Goal: Information Seeking & Learning: Learn about a topic

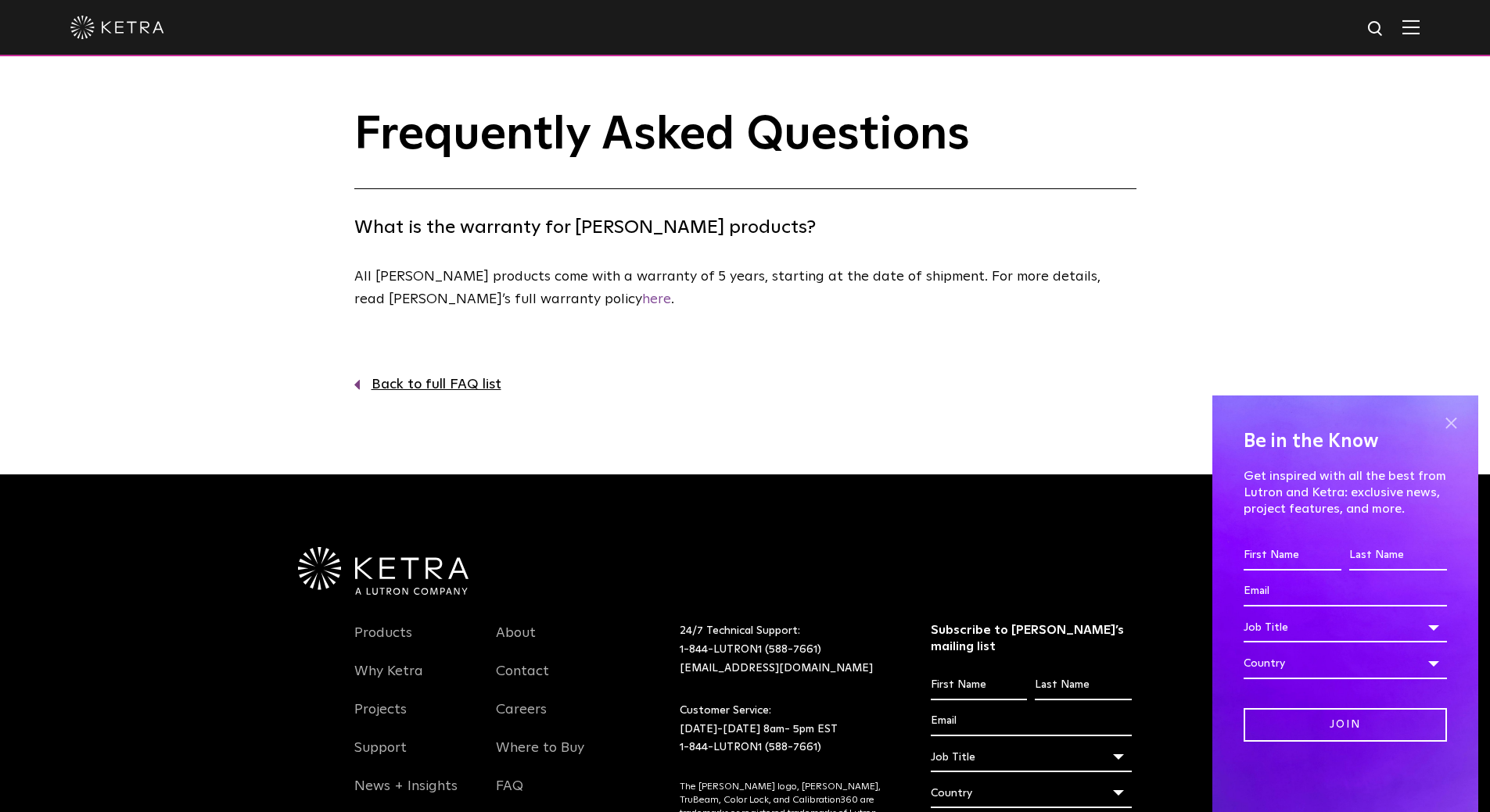
click at [1458, 417] on span at bounding box center [1451, 422] width 23 height 23
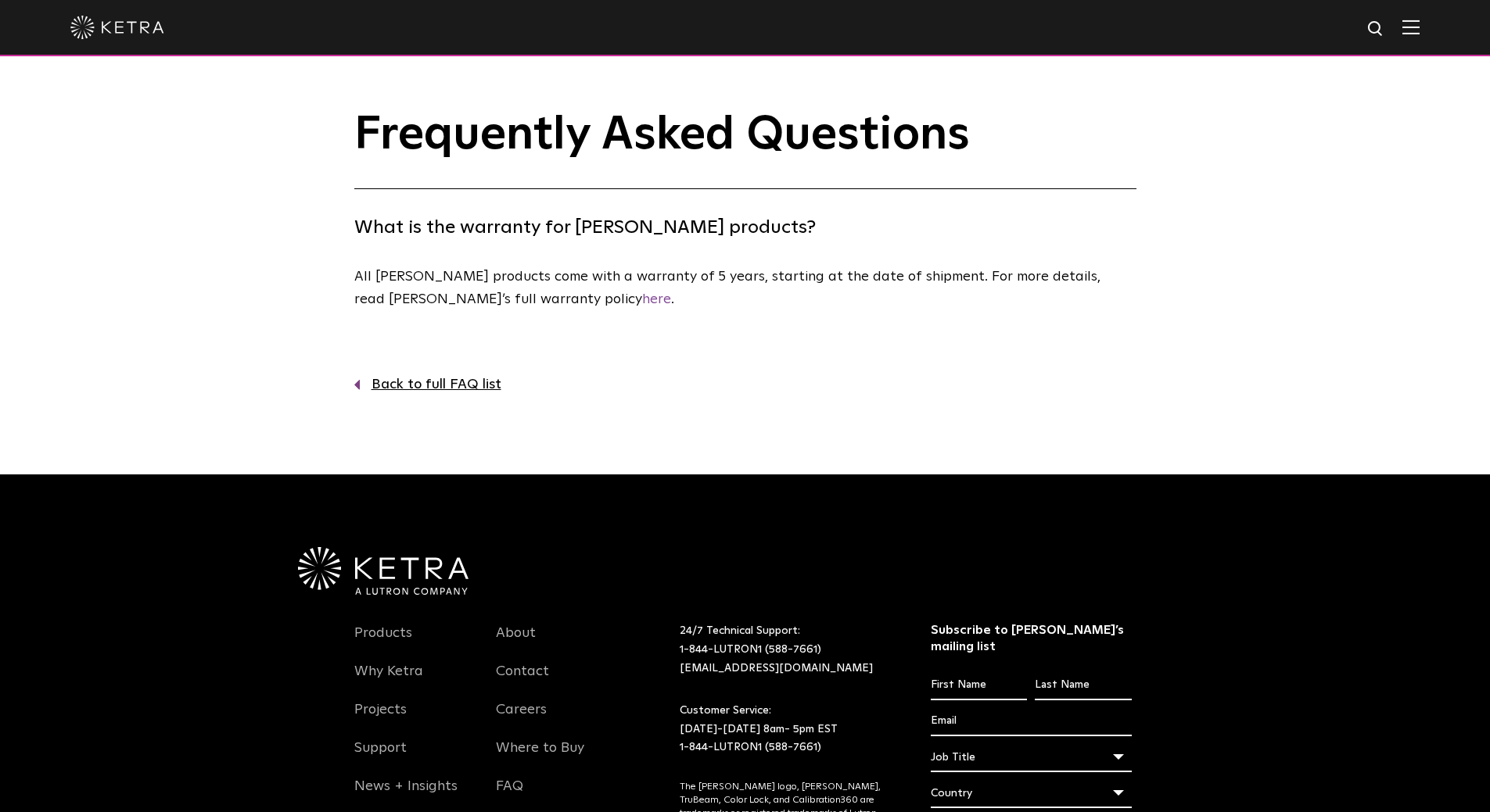
click at [398, 384] on link "Back to full FAQ list" at bounding box center [745, 385] width 782 height 23
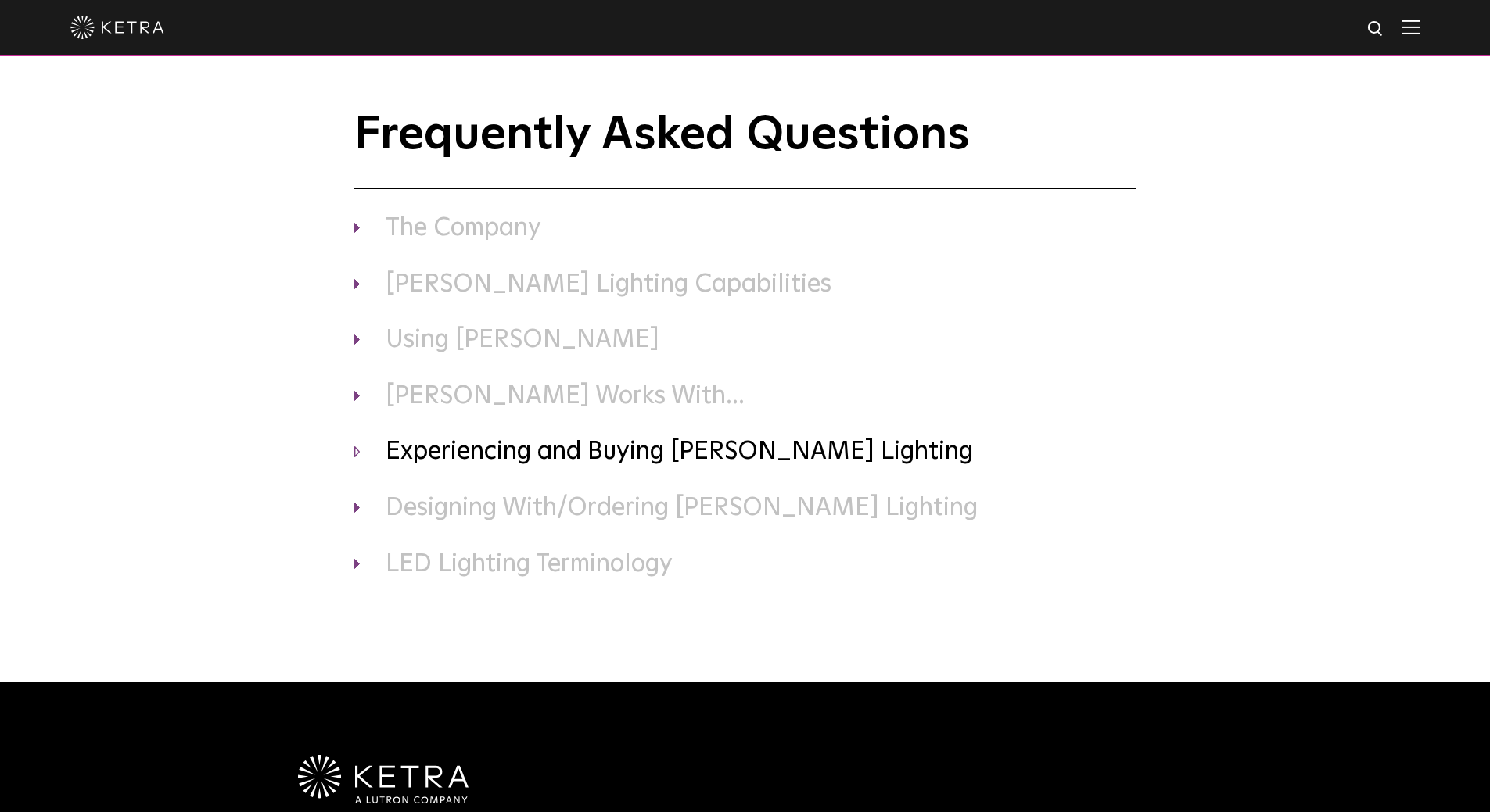
click at [371, 452] on h3 "Experiencing and Buying Ketra Lighting" at bounding box center [745, 453] width 782 height 33
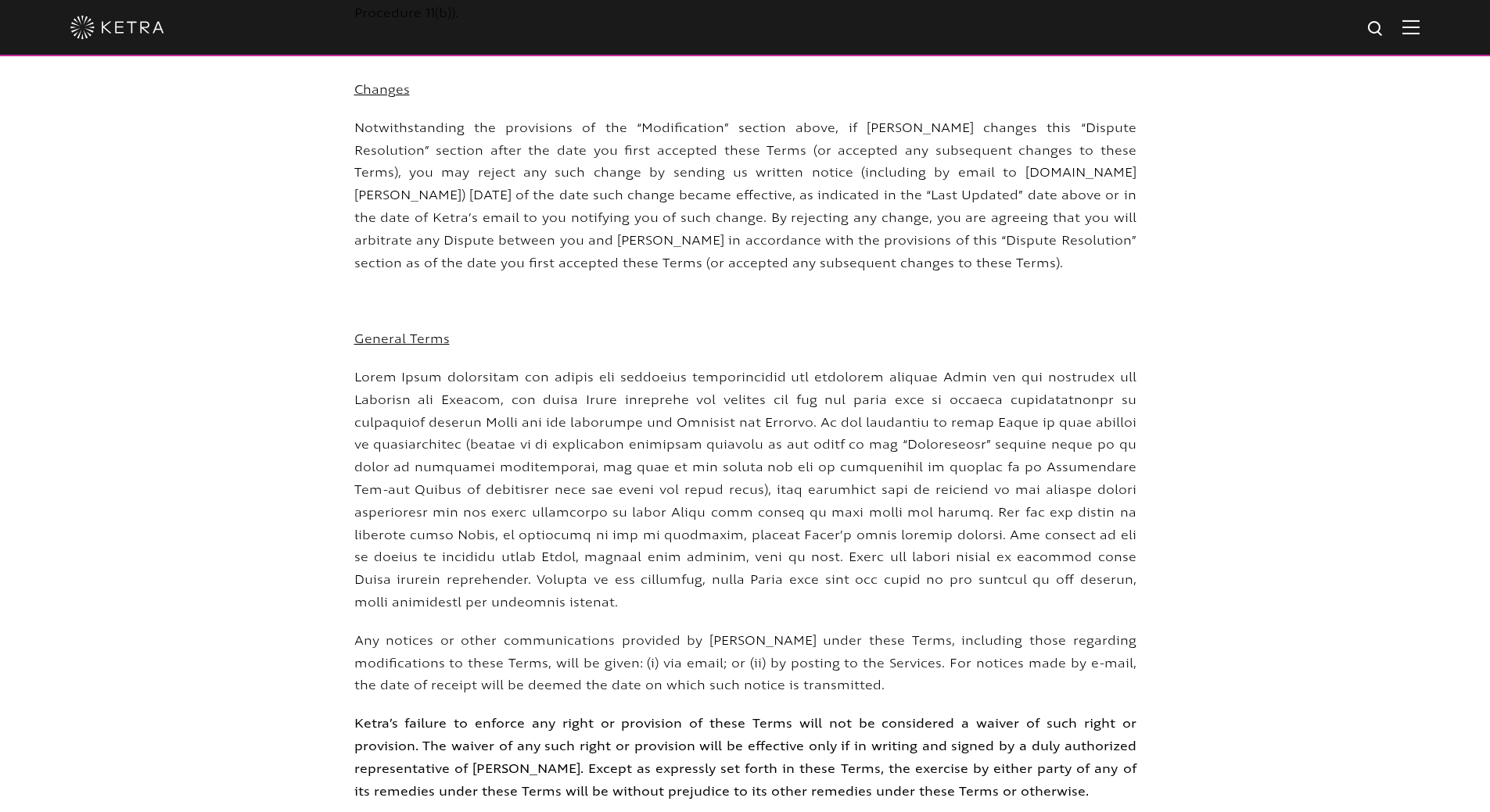
scroll to position [9790, 0]
